Goal: Task Accomplishment & Management: Use online tool/utility

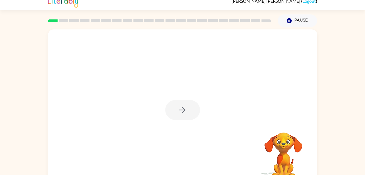
scroll to position [17, 0]
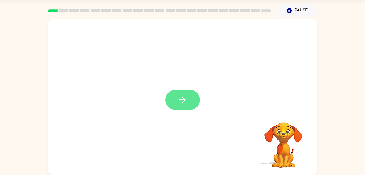
click at [182, 101] on icon "button" at bounding box center [183, 100] width 10 height 10
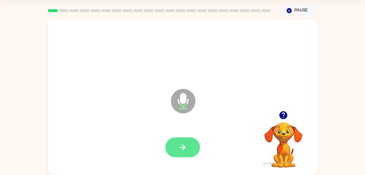
click at [175, 142] on button "button" at bounding box center [182, 147] width 35 height 20
click at [181, 146] on icon "button" at bounding box center [183, 147] width 10 height 10
click at [182, 147] on icon "button" at bounding box center [182, 147] width 6 height 6
click at [181, 144] on icon "button" at bounding box center [183, 147] width 10 height 10
click at [176, 151] on button "button" at bounding box center [182, 147] width 35 height 20
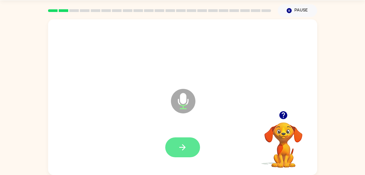
click at [181, 144] on icon "button" at bounding box center [183, 147] width 10 height 10
click at [185, 151] on icon "button" at bounding box center [183, 147] width 10 height 10
click at [173, 150] on button "button" at bounding box center [182, 147] width 35 height 20
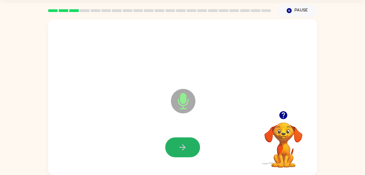
click at [173, 150] on button "button" at bounding box center [182, 147] width 35 height 20
click at [184, 149] on icon "button" at bounding box center [182, 147] width 6 height 6
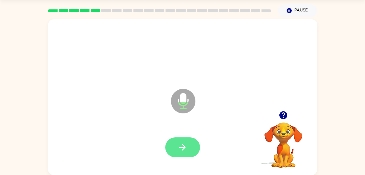
click at [181, 152] on button "button" at bounding box center [182, 147] width 35 height 20
click at [183, 148] on icon "button" at bounding box center [183, 147] width 10 height 10
drag, startPoint x: 183, startPoint y: 148, endPoint x: 122, endPoint y: 117, distance: 68.6
click at [122, 117] on div "Microphone The Microphone is here when it is your turn to talk" at bounding box center [182, 96] width 269 height 155
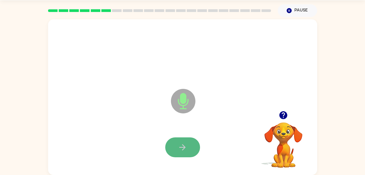
click at [182, 144] on icon "button" at bounding box center [183, 147] width 10 height 10
click at [193, 146] on button "button" at bounding box center [182, 147] width 35 height 20
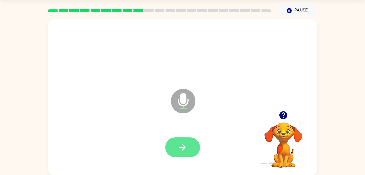
click at [183, 148] on icon "button" at bounding box center [183, 147] width 10 height 10
click at [184, 144] on icon "button" at bounding box center [183, 147] width 10 height 10
click at [185, 146] on icon "button" at bounding box center [183, 147] width 10 height 10
click at [183, 147] on icon "button" at bounding box center [182, 147] width 6 height 6
click at [182, 146] on icon "button" at bounding box center [183, 147] width 10 height 10
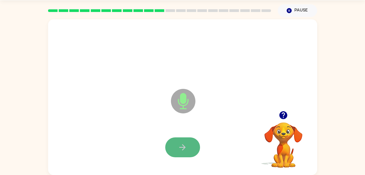
click at [180, 148] on icon "button" at bounding box center [183, 147] width 10 height 10
click at [190, 148] on button "button" at bounding box center [182, 147] width 35 height 20
click at [184, 148] on icon "button" at bounding box center [182, 147] width 6 height 6
click at [180, 145] on icon "button" at bounding box center [183, 147] width 10 height 10
click at [184, 154] on button "button" at bounding box center [182, 147] width 35 height 20
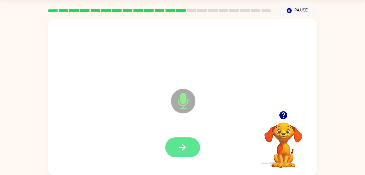
click at [176, 145] on button "button" at bounding box center [182, 147] width 35 height 20
click at [183, 149] on icon "button" at bounding box center [183, 147] width 10 height 10
click at [170, 150] on button "button" at bounding box center [182, 147] width 35 height 20
click at [182, 151] on icon "button" at bounding box center [183, 147] width 10 height 10
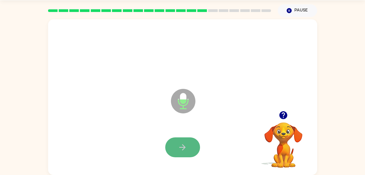
click at [186, 148] on icon "button" at bounding box center [183, 147] width 10 height 10
click at [186, 149] on icon "button" at bounding box center [183, 147] width 10 height 10
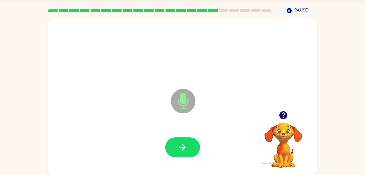
drag, startPoint x: 186, startPoint y: 149, endPoint x: 149, endPoint y: 135, distance: 40.3
click at [149, 135] on div at bounding box center [183, 147] width 258 height 45
click at [185, 146] on icon "button" at bounding box center [183, 147] width 10 height 10
drag, startPoint x: 186, startPoint y: 151, endPoint x: 176, endPoint y: 150, distance: 10.1
click at [176, 150] on button "button" at bounding box center [182, 147] width 35 height 20
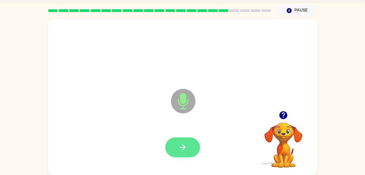
click at [178, 150] on icon "button" at bounding box center [183, 147] width 10 height 10
drag, startPoint x: 178, startPoint y: 150, endPoint x: 173, endPoint y: 150, distance: 5.7
click at [173, 150] on button "button" at bounding box center [182, 147] width 35 height 20
click at [185, 140] on button "button" at bounding box center [182, 147] width 35 height 20
click at [180, 147] on icon "button" at bounding box center [182, 147] width 6 height 6
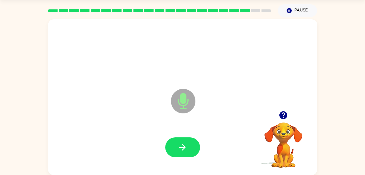
click at [180, 147] on icon "button" at bounding box center [182, 147] width 6 height 6
click at [175, 145] on button "button" at bounding box center [182, 147] width 35 height 20
click at [184, 151] on icon "button" at bounding box center [183, 147] width 10 height 10
click at [183, 150] on icon "button" at bounding box center [182, 147] width 6 height 6
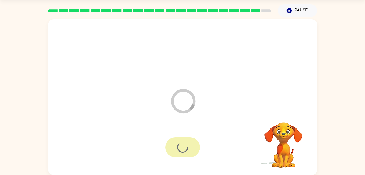
scroll to position [7, 0]
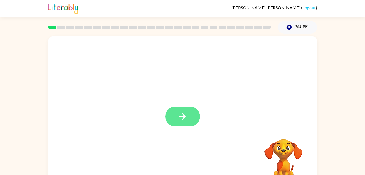
click at [192, 121] on button "button" at bounding box center [182, 116] width 35 height 20
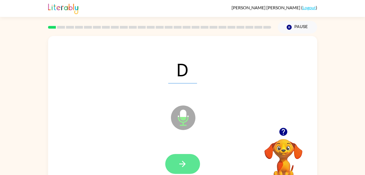
click at [188, 156] on button "button" at bounding box center [182, 164] width 35 height 20
click at [184, 157] on button "button" at bounding box center [182, 164] width 35 height 20
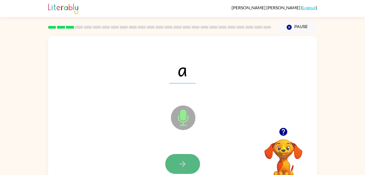
click at [185, 162] on icon "button" at bounding box center [183, 164] width 10 height 10
click at [175, 162] on button "button" at bounding box center [182, 164] width 35 height 20
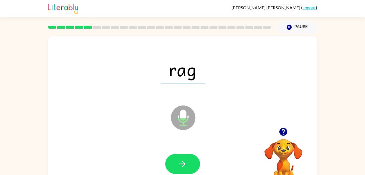
scroll to position [17, 0]
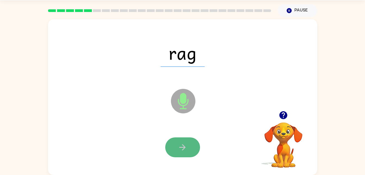
click at [188, 151] on button "button" at bounding box center [182, 147] width 35 height 20
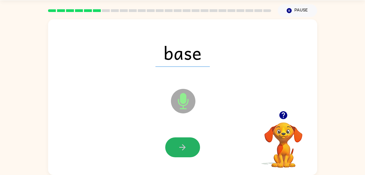
click at [179, 148] on icon "button" at bounding box center [183, 147] width 10 height 10
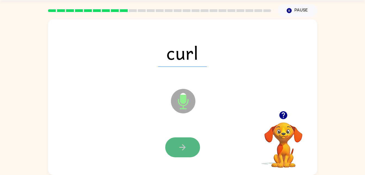
click at [179, 147] on icon "button" at bounding box center [183, 147] width 10 height 10
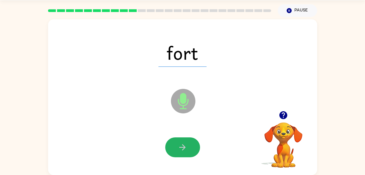
click at [179, 147] on icon "button" at bounding box center [183, 147] width 10 height 10
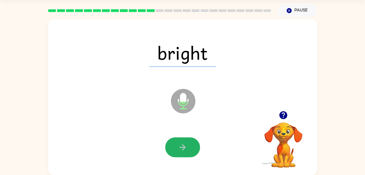
click at [179, 147] on icon "button" at bounding box center [183, 147] width 10 height 10
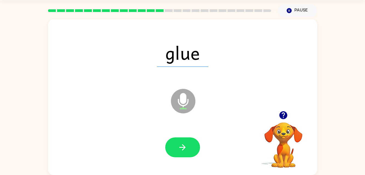
click at [179, 147] on icon "button" at bounding box center [183, 147] width 10 height 10
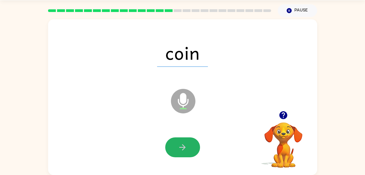
click at [179, 147] on icon "button" at bounding box center [183, 147] width 10 height 10
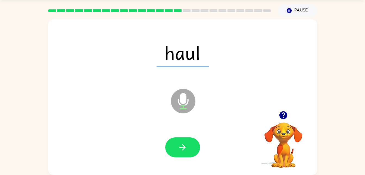
drag, startPoint x: 179, startPoint y: 147, endPoint x: 173, endPoint y: 145, distance: 6.5
click at [173, 145] on button "button" at bounding box center [182, 147] width 35 height 20
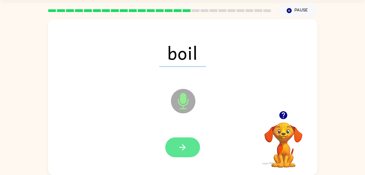
click at [190, 146] on button "button" at bounding box center [182, 147] width 35 height 20
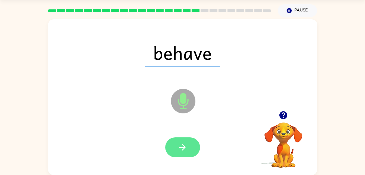
click at [181, 143] on icon "button" at bounding box center [183, 147] width 10 height 10
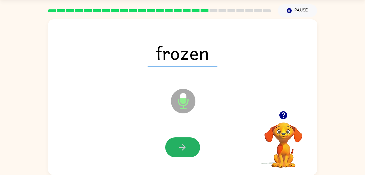
click at [181, 143] on icon "button" at bounding box center [183, 147] width 10 height 10
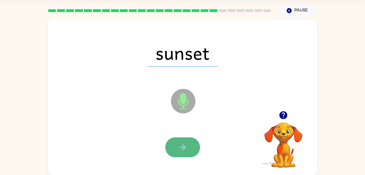
click at [182, 144] on icon "button" at bounding box center [183, 147] width 10 height 10
click at [186, 144] on icon "button" at bounding box center [183, 147] width 10 height 10
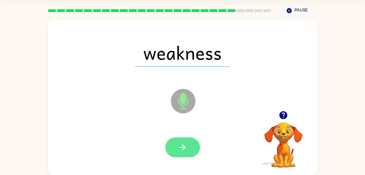
click at [186, 144] on icon "button" at bounding box center [183, 147] width 10 height 10
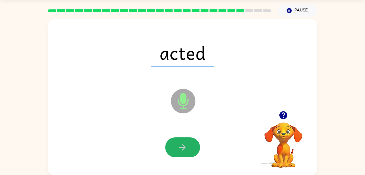
click at [186, 144] on icon "button" at bounding box center [183, 147] width 10 height 10
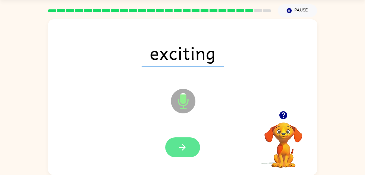
click at [189, 144] on button "button" at bounding box center [182, 147] width 35 height 20
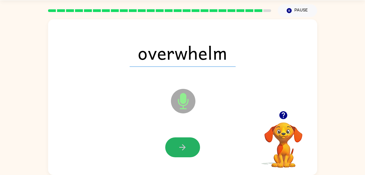
click at [189, 144] on button "button" at bounding box center [182, 147] width 35 height 20
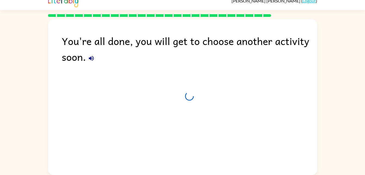
scroll to position [7, 0]
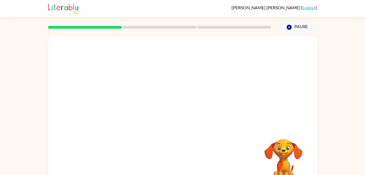
scroll to position [17, 0]
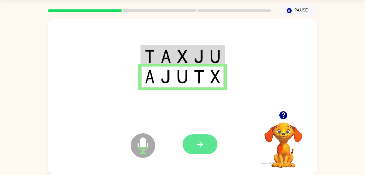
click at [197, 147] on icon "button" at bounding box center [200, 144] width 10 height 10
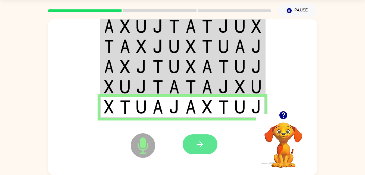
click at [194, 146] on button "button" at bounding box center [200, 144] width 35 height 20
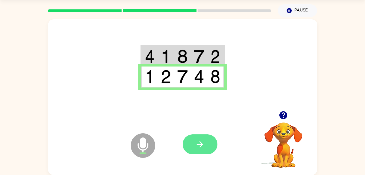
click at [202, 152] on button "button" at bounding box center [200, 144] width 35 height 20
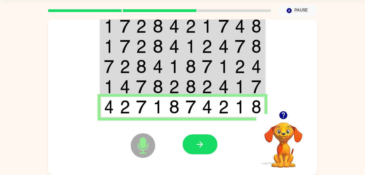
click at [207, 152] on button "button" at bounding box center [200, 144] width 35 height 20
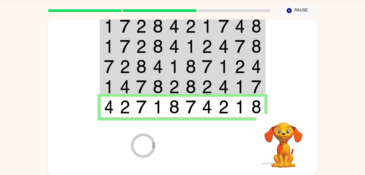
scroll to position [7, 0]
